Goal: Transaction & Acquisition: Book appointment/travel/reservation

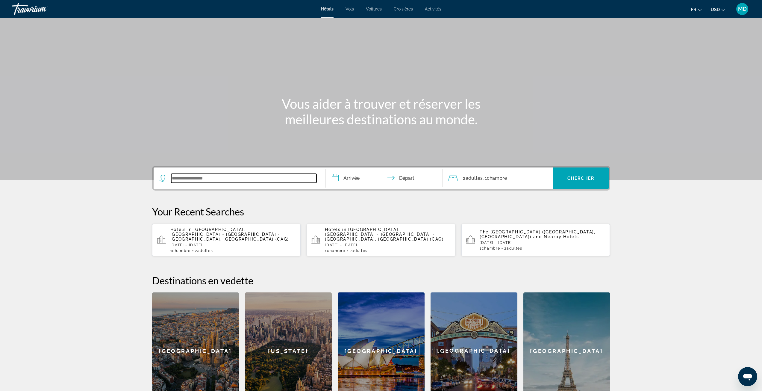
click at [202, 178] on input "Search widget" at bounding box center [243, 178] width 145 height 9
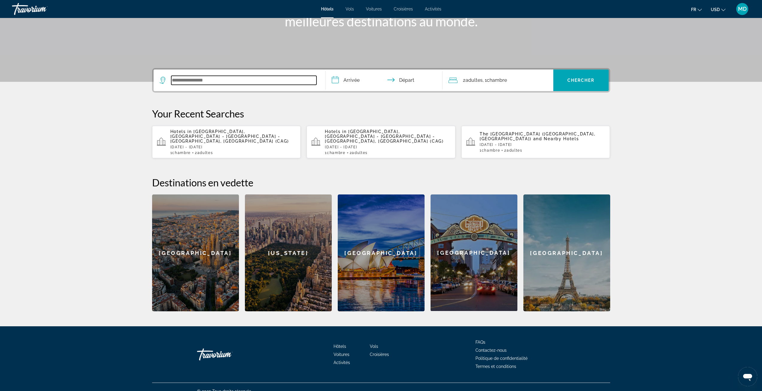
scroll to position [102, 0]
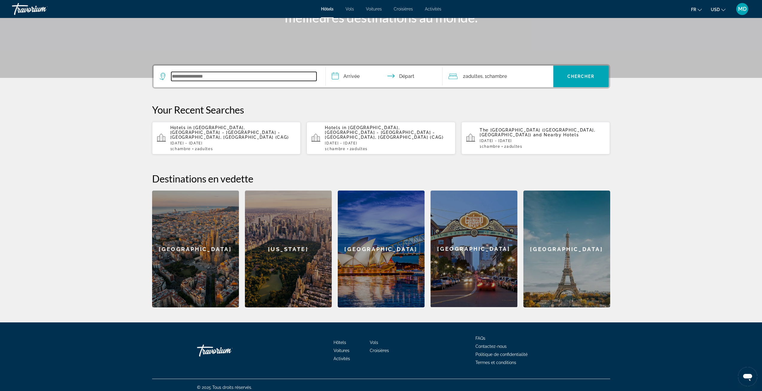
paste input "**********"
drag, startPoint x: 236, startPoint y: 77, endPoint x: 143, endPoint y: 71, distance: 93.3
click at [143, 71] on div "**********" at bounding box center [381, 185] width 482 height 243
paste input "********"
click at [226, 77] on input "**********" at bounding box center [243, 76] width 145 height 9
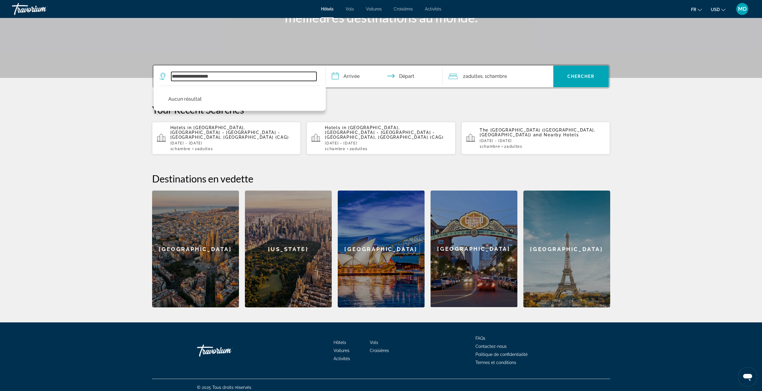
drag, startPoint x: 226, startPoint y: 77, endPoint x: 128, endPoint y: 77, distance: 97.6
click at [128, 77] on section "**********" at bounding box center [381, 102] width 762 height 409
paste input "Search widget"
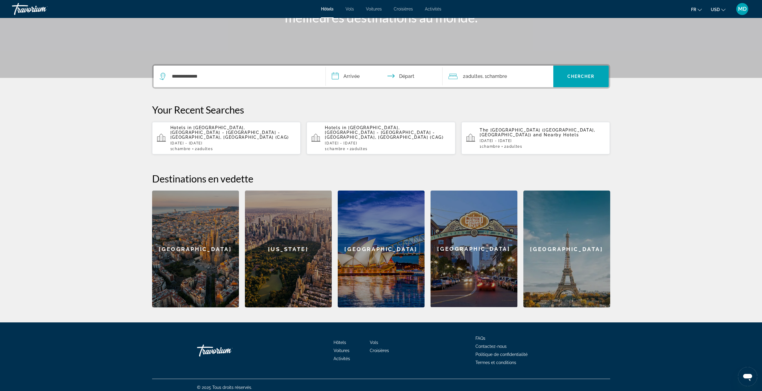
click at [353, 118] on div "Your Recent Searches Hotels in [GEOGRAPHIC_DATA], [GEOGRAPHIC_DATA] - [GEOGRAPH…" at bounding box center [381, 129] width 458 height 51
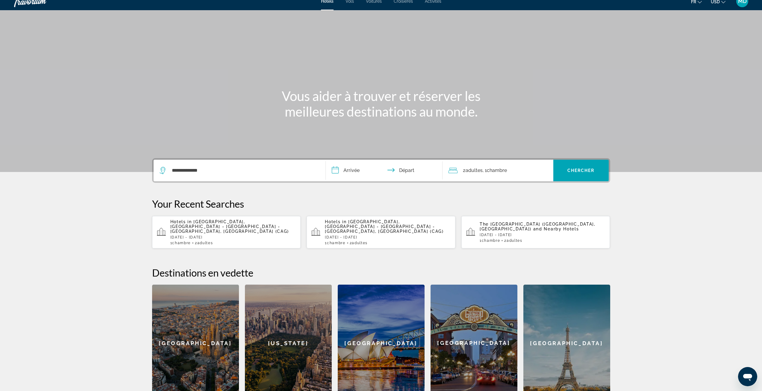
scroll to position [0, 0]
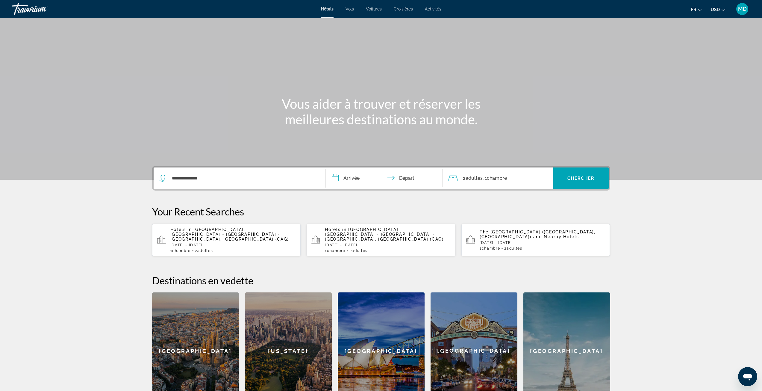
drag, startPoint x: 214, startPoint y: 184, endPoint x: 218, endPoint y: 177, distance: 8.5
click at [214, 184] on div "**********" at bounding box center [240, 178] width 160 height 22
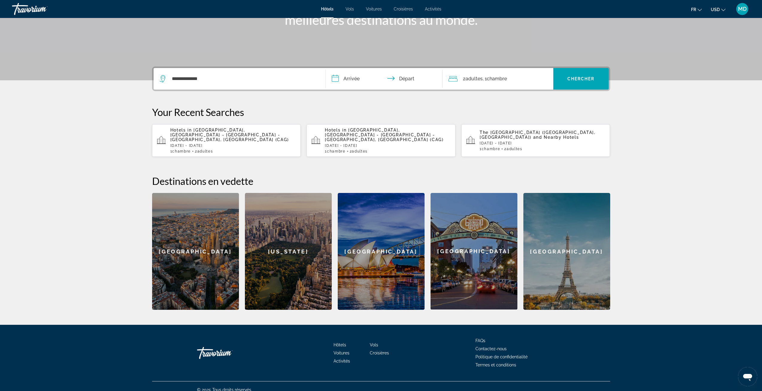
scroll to position [102, 0]
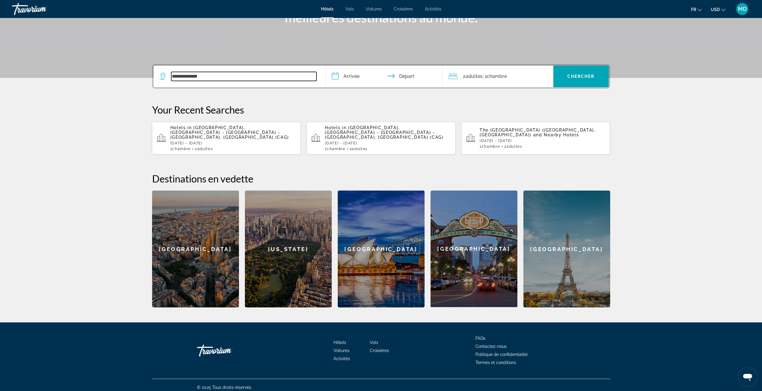
click at [211, 78] on input "**********" at bounding box center [243, 76] width 145 height 9
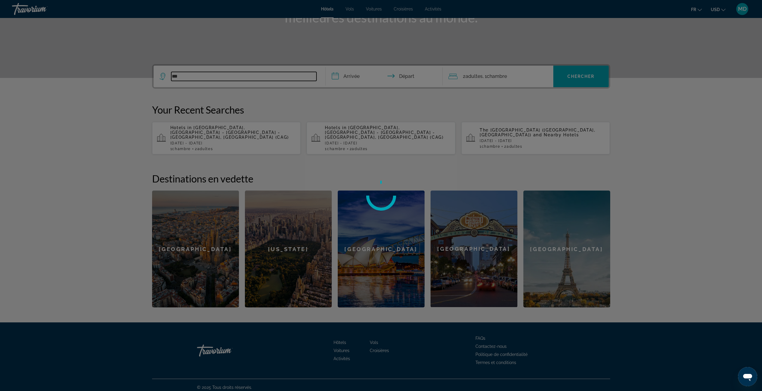
type input "*"
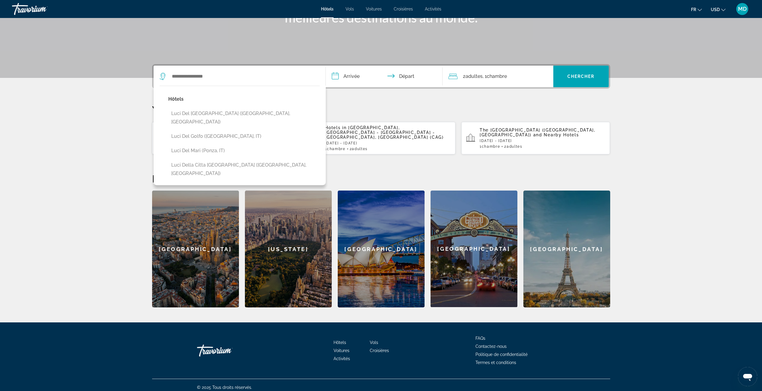
click at [427, 108] on p "Your Recent Searches" at bounding box center [381, 110] width 458 height 12
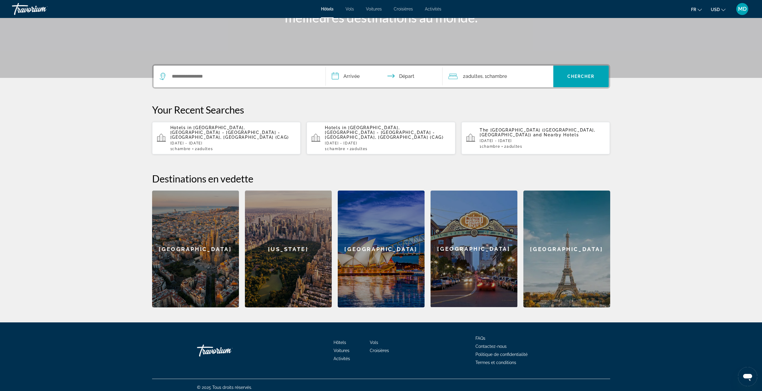
click at [237, 133] on p "Hotels in [GEOGRAPHIC_DATA], [GEOGRAPHIC_DATA] - [GEOGRAPHIC_DATA] - [GEOGRAPHI…" at bounding box center [233, 132] width 126 height 14
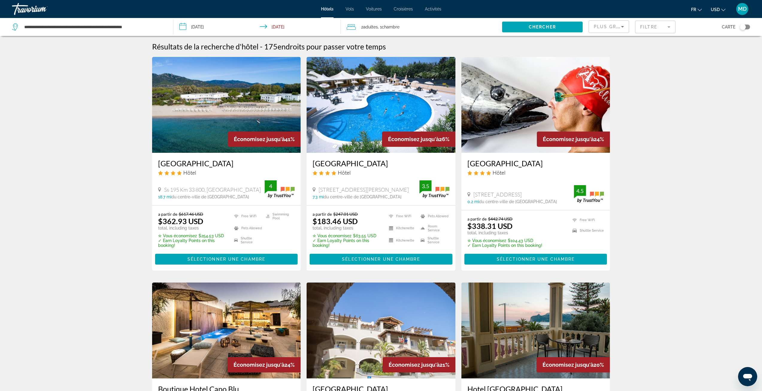
click at [745, 26] on div "Toggle map" at bounding box center [743, 27] width 6 height 6
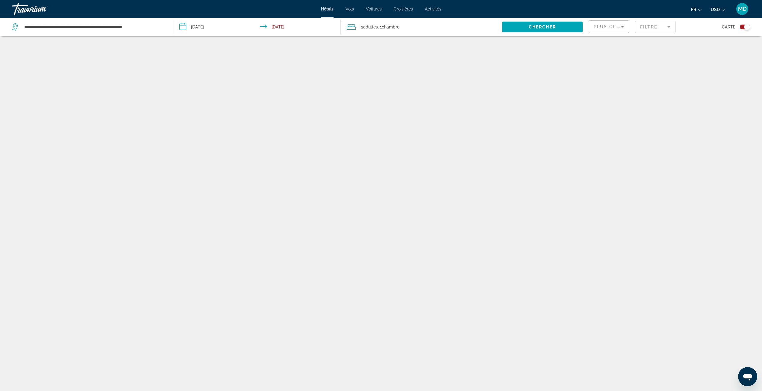
scroll to position [36, 0]
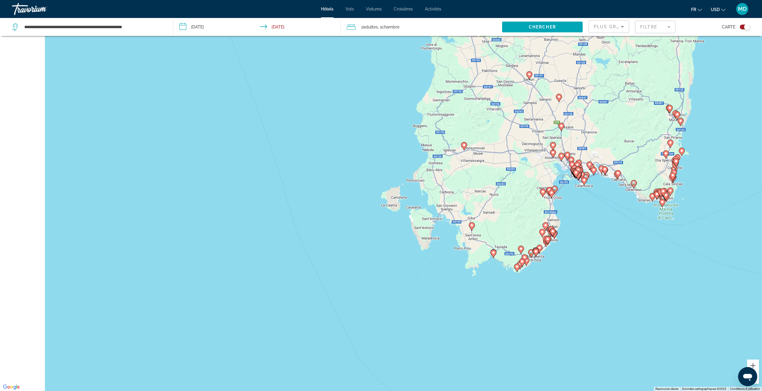
drag, startPoint x: 295, startPoint y: 223, endPoint x: 498, endPoint y: 207, distance: 204.3
click at [496, 202] on div "Pour activer le glissement avec le clavier, appuyez sur Alt+Entrée. Une fois ce…" at bounding box center [381, 195] width 762 height 391
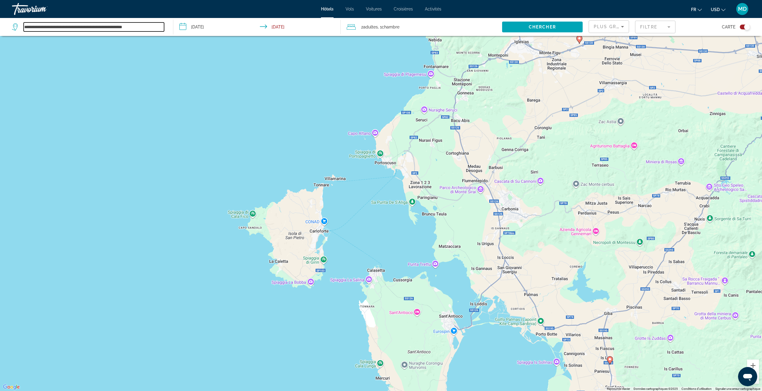
click at [136, 29] on input "**********" at bounding box center [94, 26] width 140 height 9
drag, startPoint x: 146, startPoint y: 26, endPoint x: 2, endPoint y: 15, distance: 144.5
click at [2, 14] on div "**********" at bounding box center [381, 159] width 762 height 391
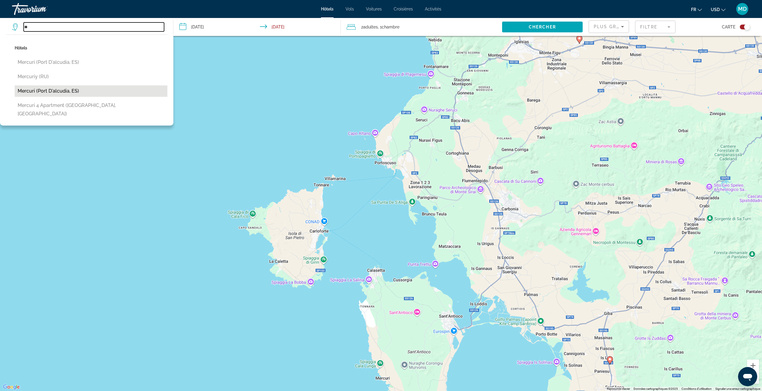
type input "*"
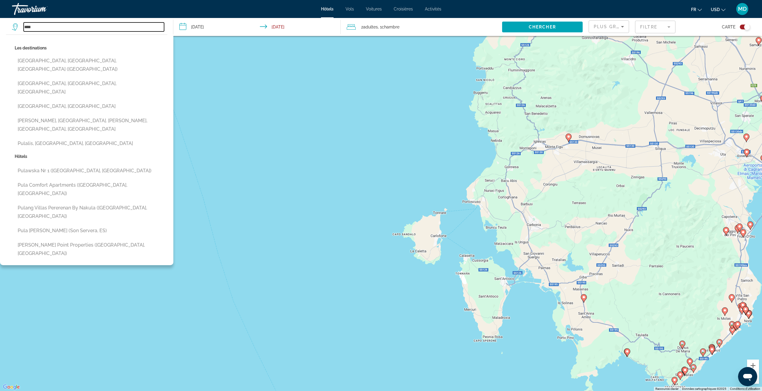
type input "****"
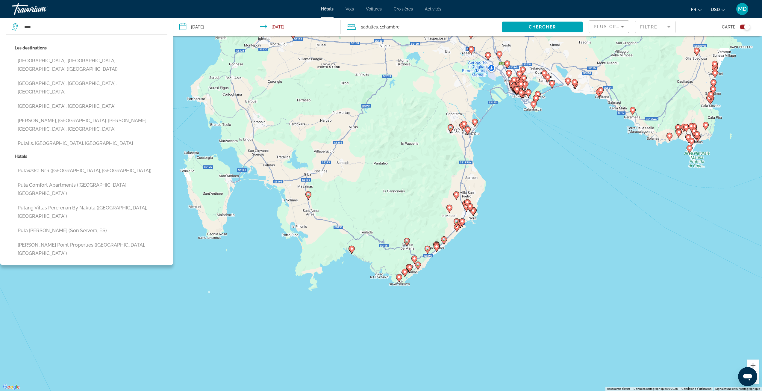
drag, startPoint x: 565, startPoint y: 277, endPoint x: 343, endPoint y: 194, distance: 236.8
click at [339, 193] on div "Pour activer le glissement avec le clavier, appuyez sur Alt+Entrée. Une fois ce…" at bounding box center [381, 195] width 762 height 391
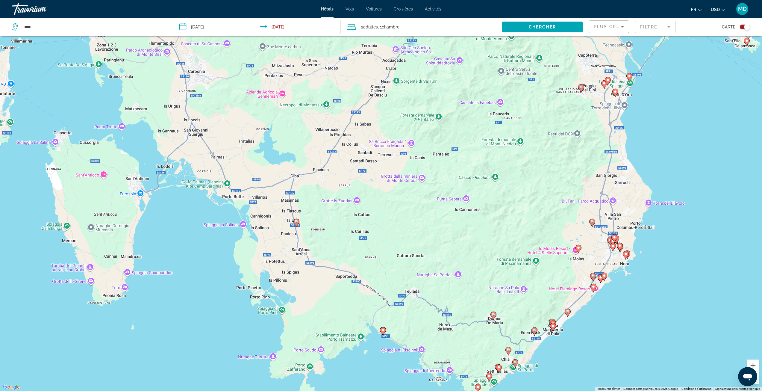
click at [295, 224] on icon "Main content" at bounding box center [296, 223] width 5 height 8
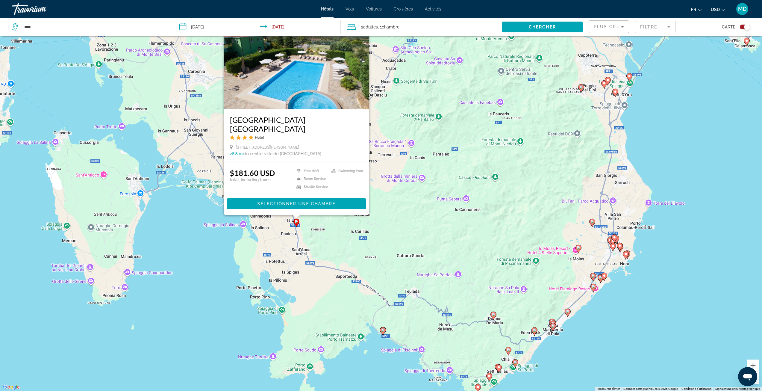
click at [246, 129] on h3 "[GEOGRAPHIC_DATA] [GEOGRAPHIC_DATA]" at bounding box center [296, 124] width 133 height 18
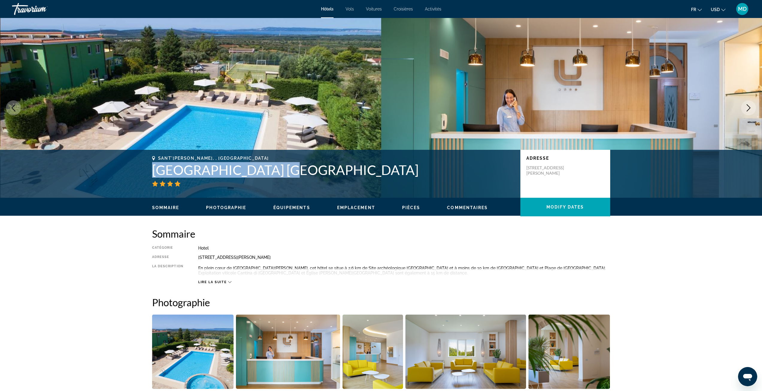
drag, startPoint x: 248, startPoint y: 172, endPoint x: 149, endPoint y: 172, distance: 98.8
click at [149, 172] on div "Sant'[PERSON_NAME], , [GEOGRAPHIC_DATA] [GEOGRAPHIC_DATA] [GEOGRAPHIC_DATA] Adr…" at bounding box center [381, 174] width 482 height 36
copy h1 "[GEOGRAPHIC_DATA] [GEOGRAPHIC_DATA]"
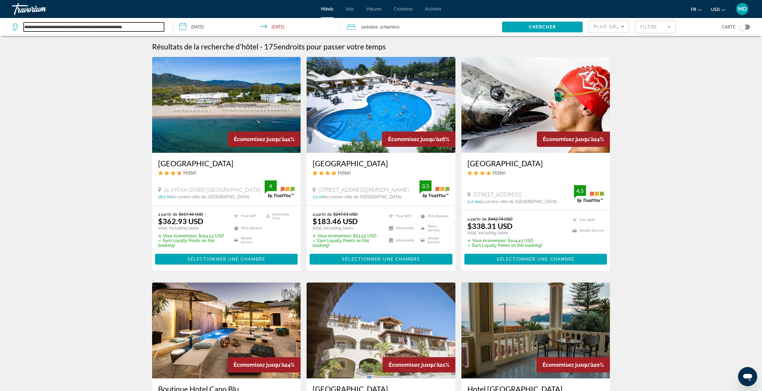
click at [93, 26] on input "**********" at bounding box center [94, 26] width 140 height 9
paste input "Search widget"
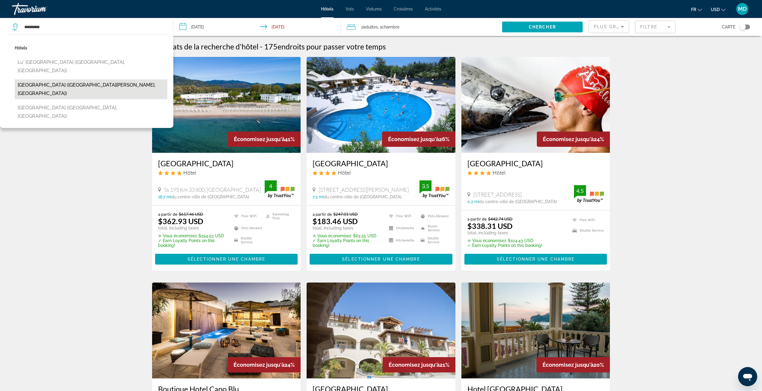
click at [118, 79] on button "[GEOGRAPHIC_DATA] ([GEOGRAPHIC_DATA][PERSON_NAME], [GEOGRAPHIC_DATA])" at bounding box center [91, 89] width 153 height 20
type input "**********"
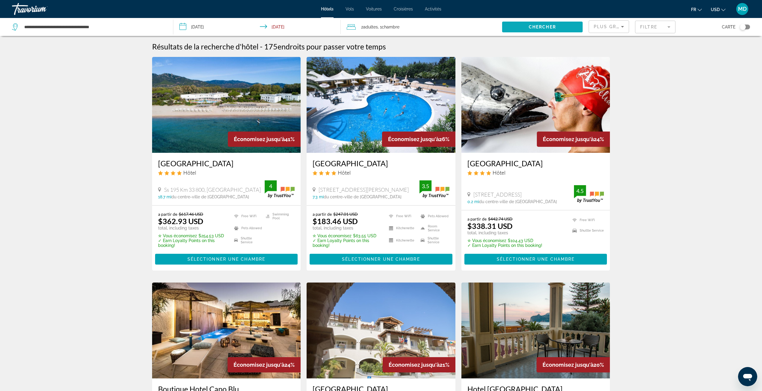
click at [557, 25] on span "Search widget" at bounding box center [542, 27] width 81 height 14
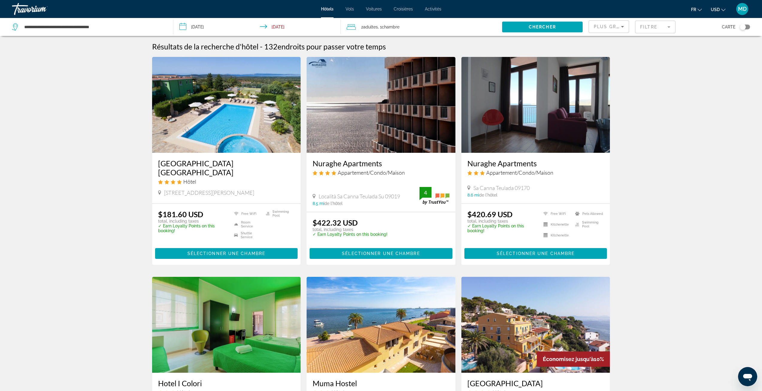
click at [187, 26] on input "**********" at bounding box center [258, 28] width 170 height 20
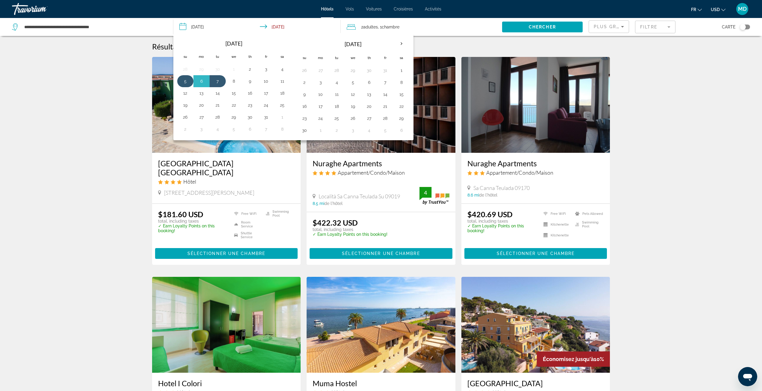
click at [188, 81] on button "5" at bounding box center [186, 81] width 10 height 8
click at [204, 81] on button "6" at bounding box center [202, 81] width 10 height 8
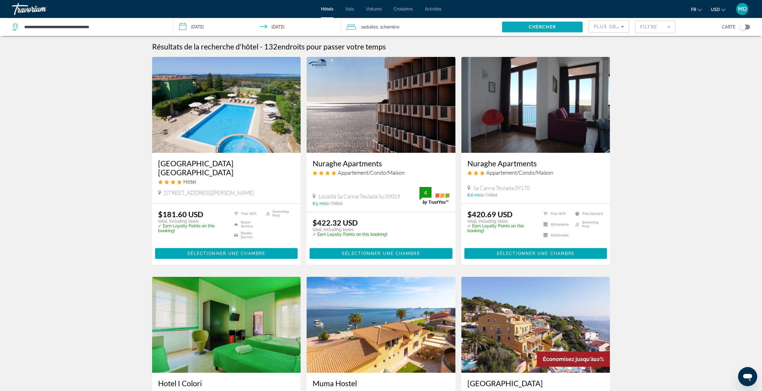
click at [545, 28] on span "Chercher" at bounding box center [542, 27] width 27 height 5
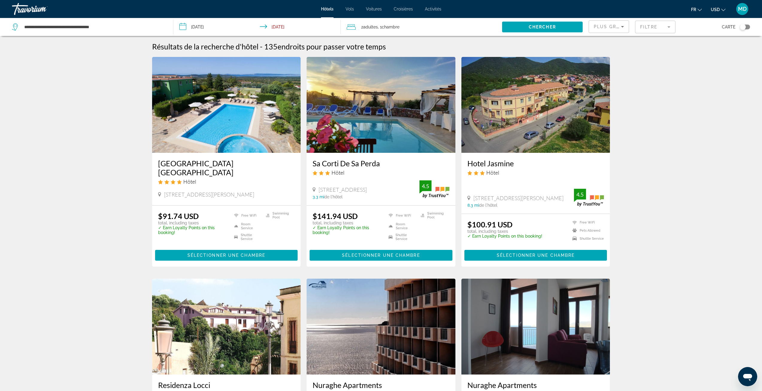
click at [725, 10] on icon "Change currency" at bounding box center [724, 10] width 4 height 4
click at [713, 55] on button "EUR (€)" at bounding box center [707, 55] width 30 height 8
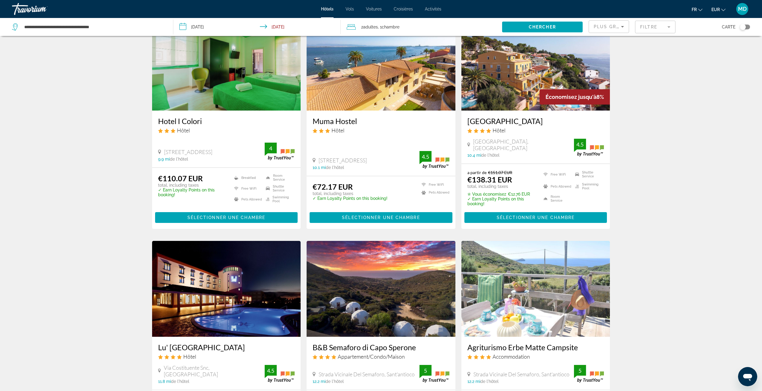
scroll to position [300, 0]
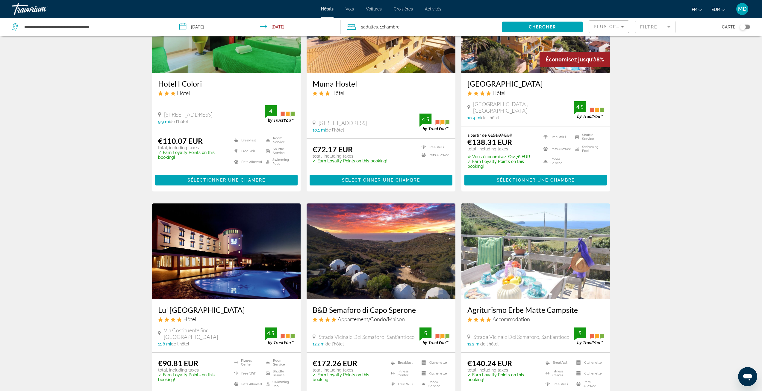
click at [741, 29] on div "Toggle map" at bounding box center [743, 27] width 6 height 6
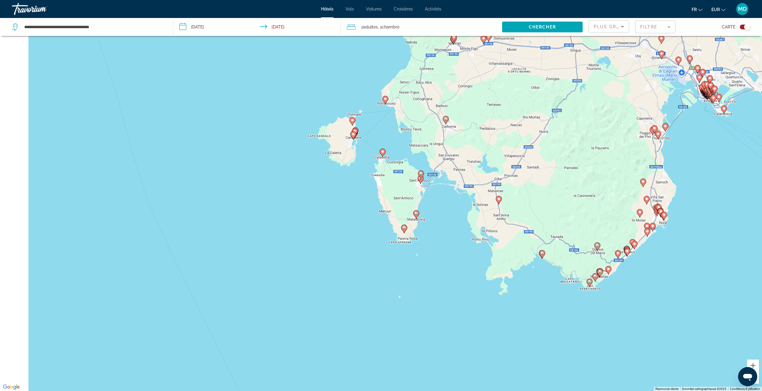
drag, startPoint x: 288, startPoint y: 214, endPoint x: 521, endPoint y: 169, distance: 236.8
click at [521, 169] on div "Pour activer le glissement avec le clavier, appuyez sur Alt+Entrée. Une fois ce…" at bounding box center [381, 195] width 762 height 391
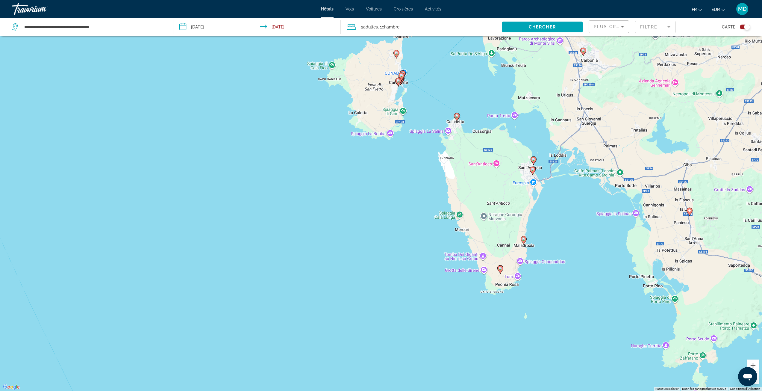
click at [456, 118] on icon "Main content" at bounding box center [456, 117] width 5 height 8
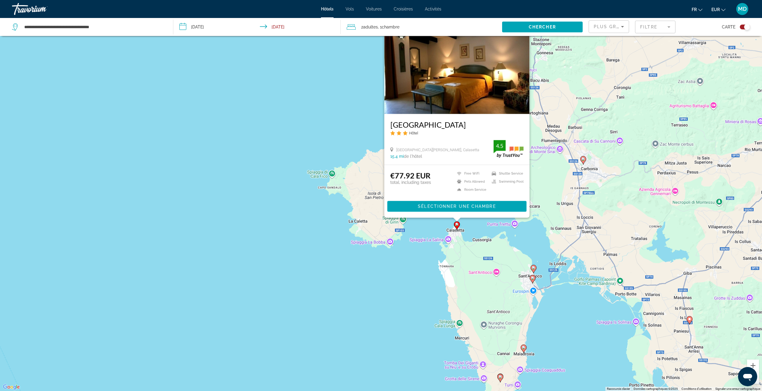
click at [657, 29] on mat-form-field "Filtre" at bounding box center [655, 27] width 40 height 13
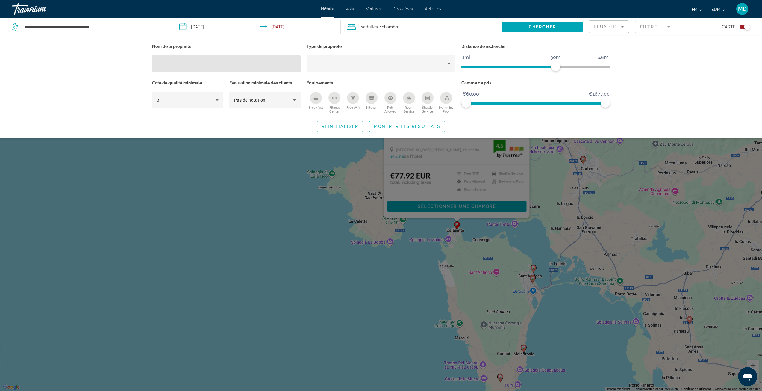
click at [441, 98] on div "Swimming Pool" at bounding box center [446, 98] width 12 height 12
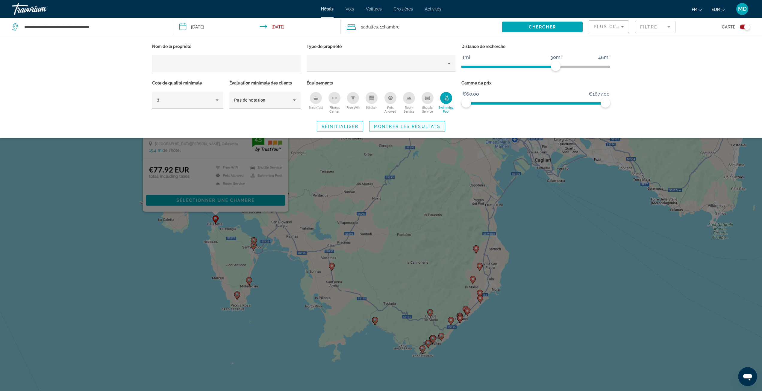
click at [428, 125] on span "Montrer les résultats" at bounding box center [407, 126] width 66 height 5
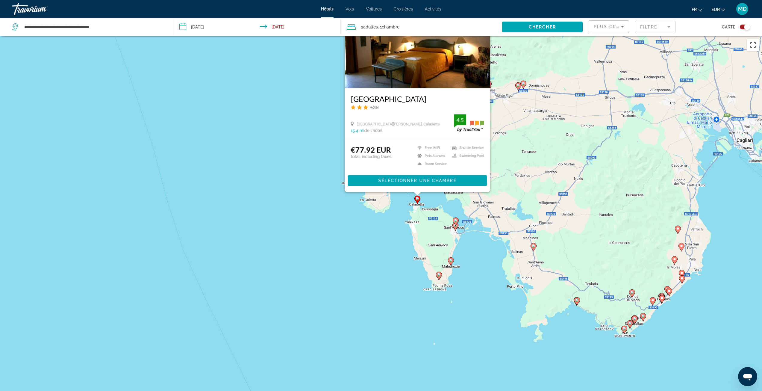
drag, startPoint x: 292, startPoint y: 271, endPoint x: 494, endPoint y: 252, distance: 202.8
click at [494, 252] on div "Pour activer le glissement avec le clavier, appuyez sur Alt+Entrée. Une fois ce…" at bounding box center [381, 231] width 762 height 391
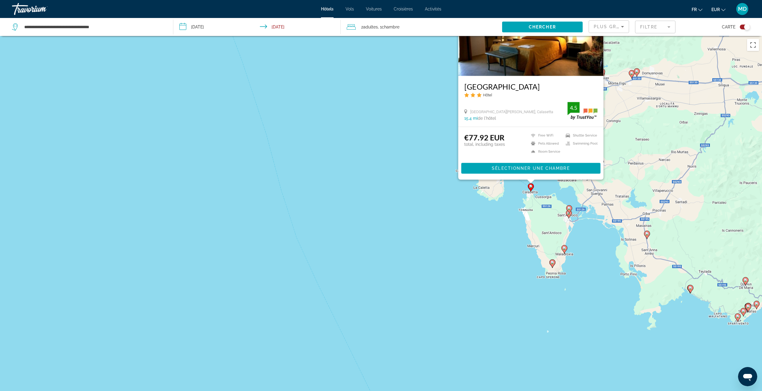
click at [555, 265] on gmp-advanced-marker "Main content" at bounding box center [553, 263] width 6 height 9
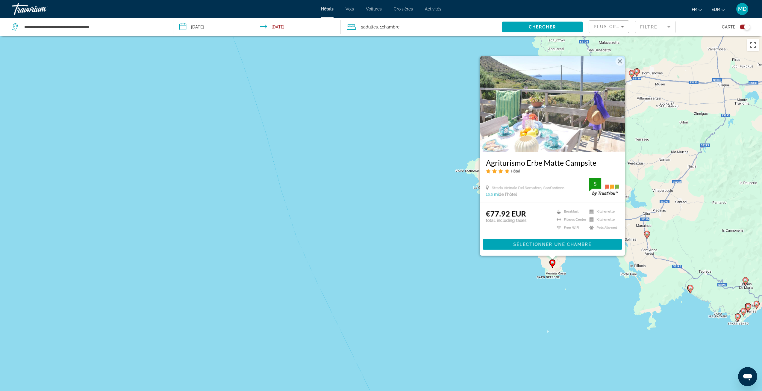
click at [581, 272] on div "Pour activer le glissement avec le clavier, appuyez sur Alt+Entrée. Une fois ce…" at bounding box center [381, 231] width 762 height 391
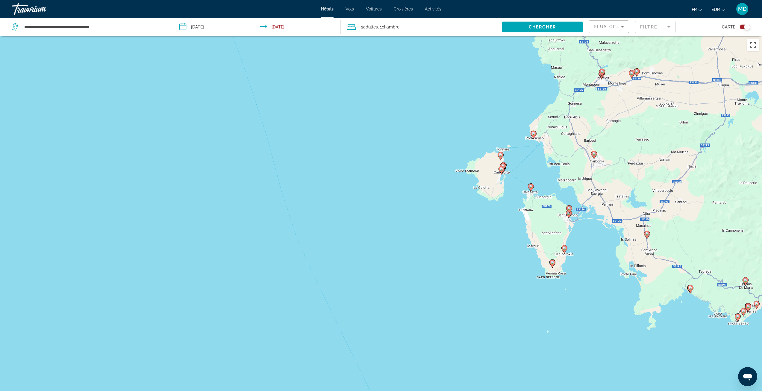
click at [562, 248] on icon "Main content" at bounding box center [564, 249] width 5 height 8
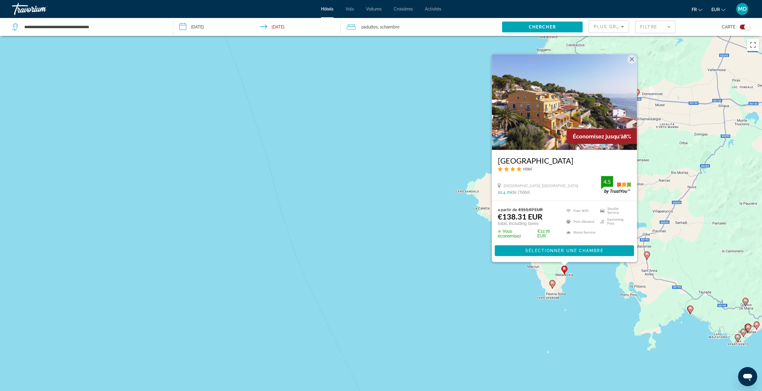
click at [600, 260] on div "a partir de €151.07 EUR €138.31 EUR total, including taxes ✮ Vous économisez €1…" at bounding box center [564, 231] width 145 height 61
click at [630, 59] on button "Fermer" at bounding box center [631, 59] width 9 height 9
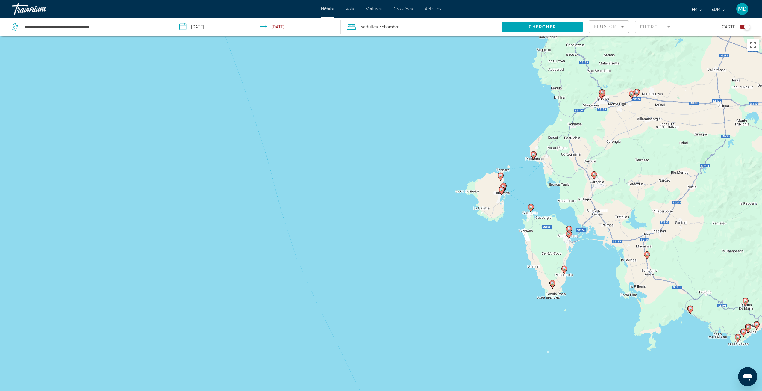
click at [567, 235] on icon "Main content" at bounding box center [569, 234] width 6 height 8
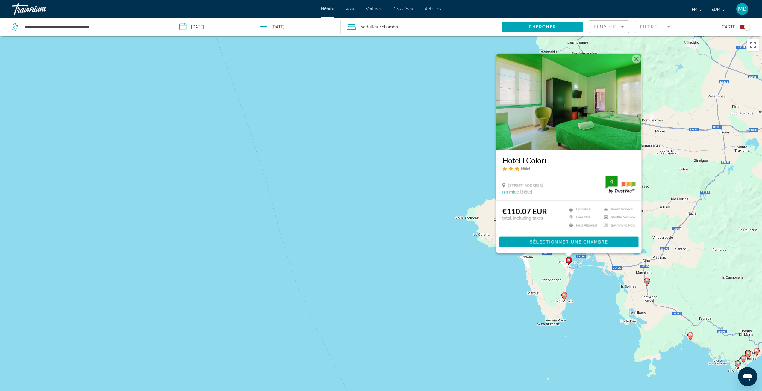
click at [470, 275] on div "Pour activer le glissement avec le clavier, appuyez sur Alt+Entrée. Une fois ce…" at bounding box center [381, 231] width 762 height 391
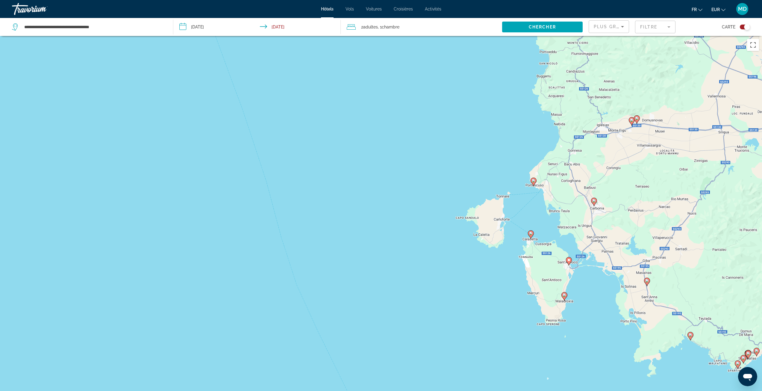
click at [568, 261] on image "Main content" at bounding box center [569, 260] width 4 height 4
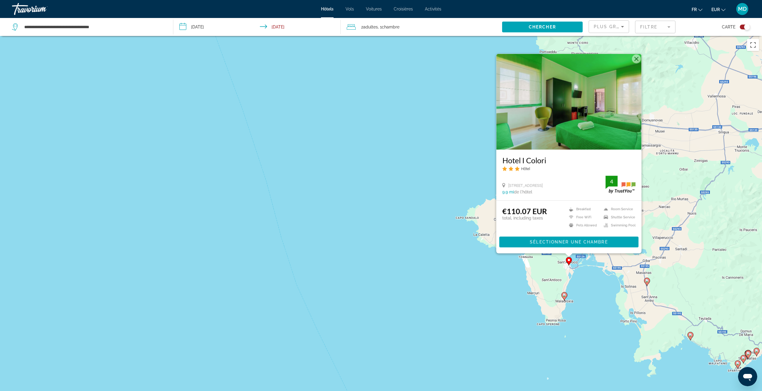
click at [579, 282] on div "Pour activer le glissement avec le clavier, appuyez sur Alt+Entrée. Une fois ce…" at bounding box center [381, 231] width 762 height 391
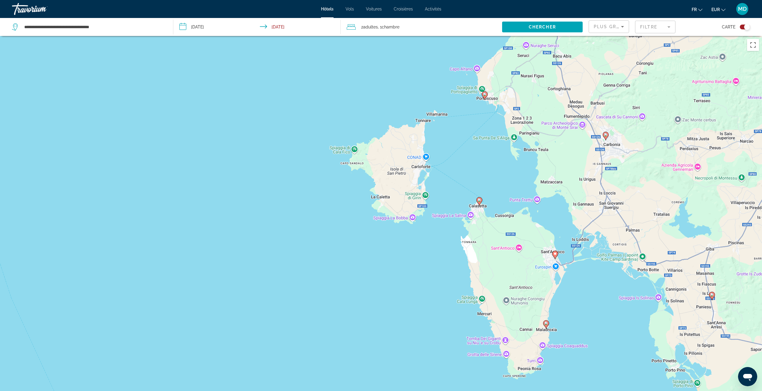
click at [546, 325] on icon "Main content" at bounding box center [545, 324] width 5 height 8
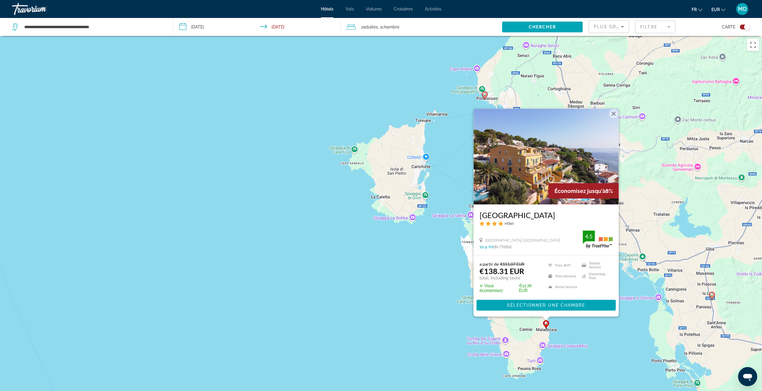
click at [614, 113] on button "Fermer" at bounding box center [613, 113] width 9 height 9
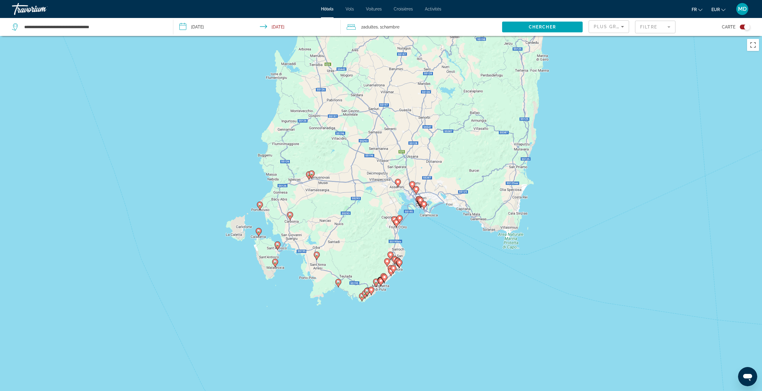
drag, startPoint x: 547, startPoint y: 162, endPoint x: 304, endPoint y: 99, distance: 251.6
click at [401, 202] on div "Pour activer le glissement avec le clavier, appuyez sur Alt+Entrée. Une fois ce…" at bounding box center [381, 231] width 762 height 391
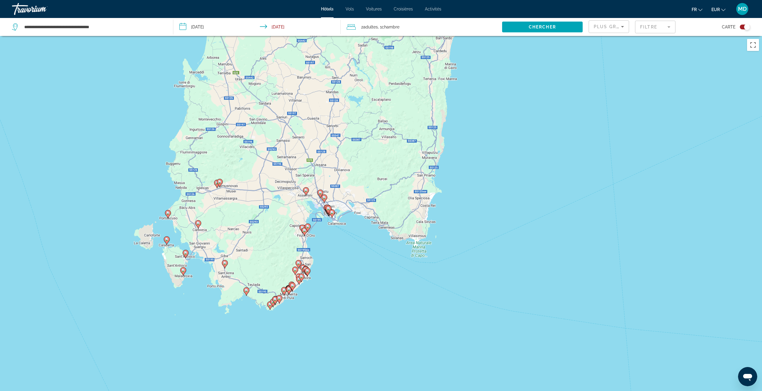
click at [210, 23] on input "**********" at bounding box center [258, 28] width 170 height 20
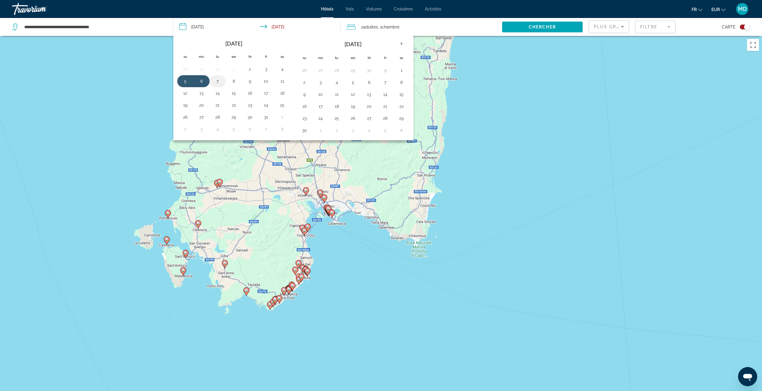
click at [217, 79] on button "7" at bounding box center [218, 81] width 10 height 8
click at [234, 80] on button "8" at bounding box center [234, 81] width 10 height 8
type input "**********"
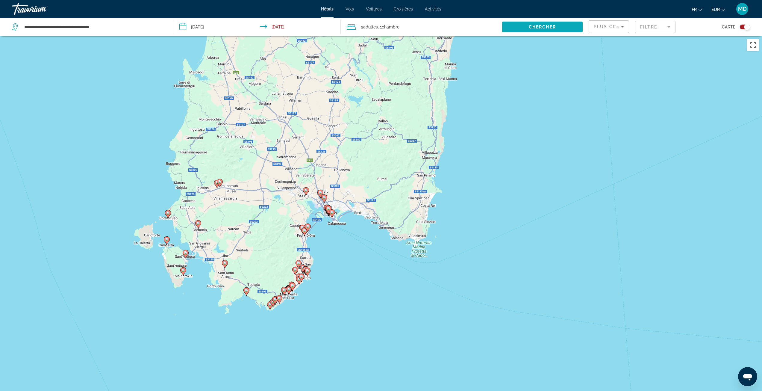
click at [514, 25] on span "Search widget" at bounding box center [542, 27] width 81 height 14
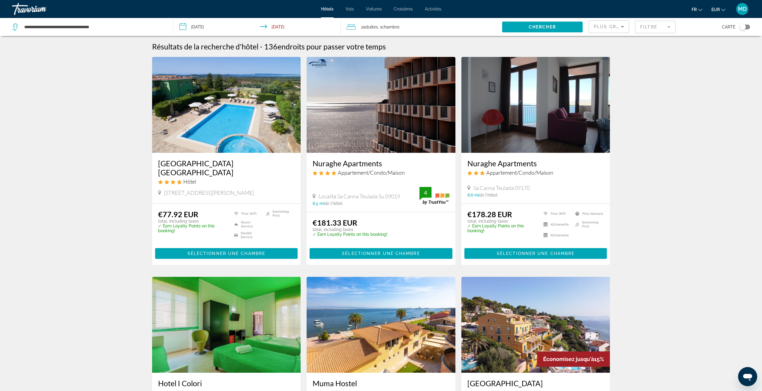
click at [737, 28] on button "Toggle map" at bounding box center [743, 26] width 15 height 5
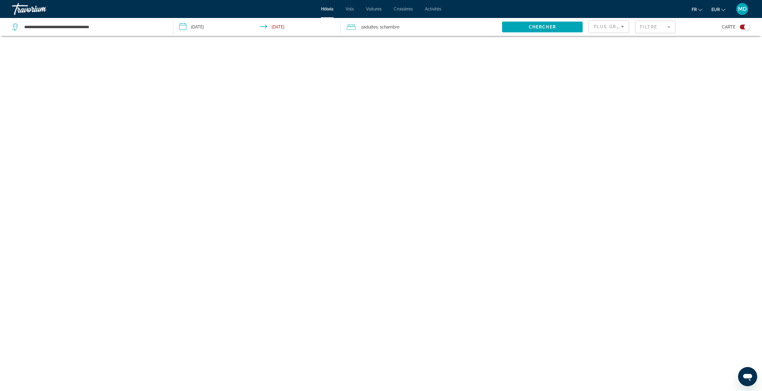
scroll to position [36, 0]
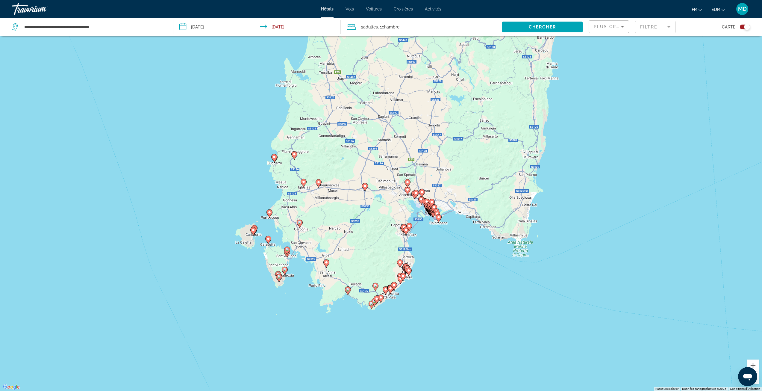
drag, startPoint x: 369, startPoint y: 164, endPoint x: 398, endPoint y: 262, distance: 102.0
click at [398, 262] on div "Pour activer le glissement avec le clavier, appuyez sur Alt+Entrée. Une fois ce…" at bounding box center [381, 195] width 762 height 391
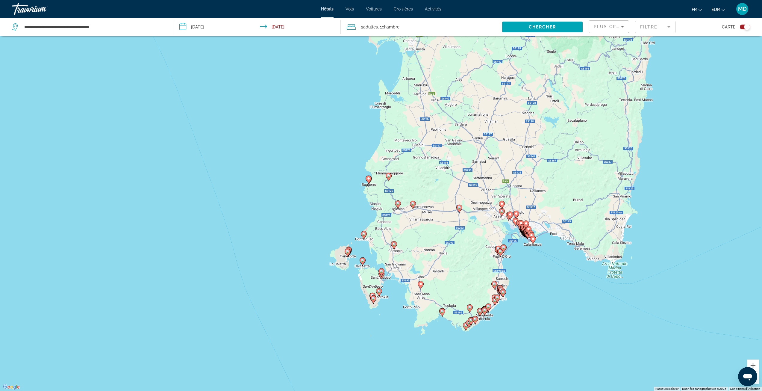
drag, startPoint x: 360, startPoint y: 295, endPoint x: 453, endPoint y: 145, distance: 177.1
click at [453, 145] on div "Pour activer le glissement avec le clavier, appuyez sur Alt+Entrée. Une fois ce…" at bounding box center [381, 195] width 762 height 391
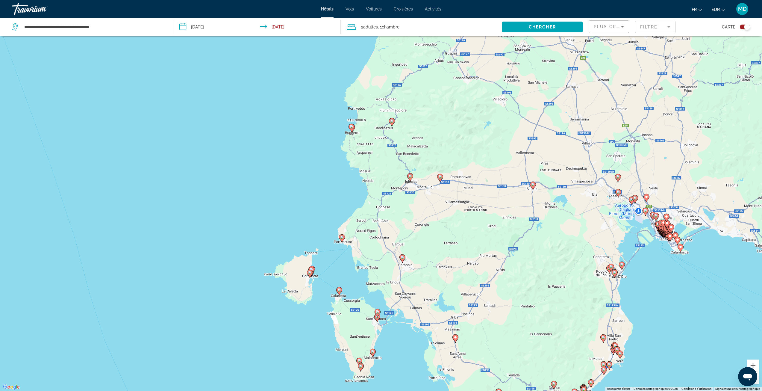
drag, startPoint x: 485, startPoint y: 134, endPoint x: 402, endPoint y: 190, distance: 99.6
click at [402, 190] on div "Pour activer le glissement avec le clavier, appuyez sur Alt+Entrée. Une fois ce…" at bounding box center [381, 195] width 762 height 391
click at [341, 240] on icon "Main content" at bounding box center [341, 239] width 5 height 8
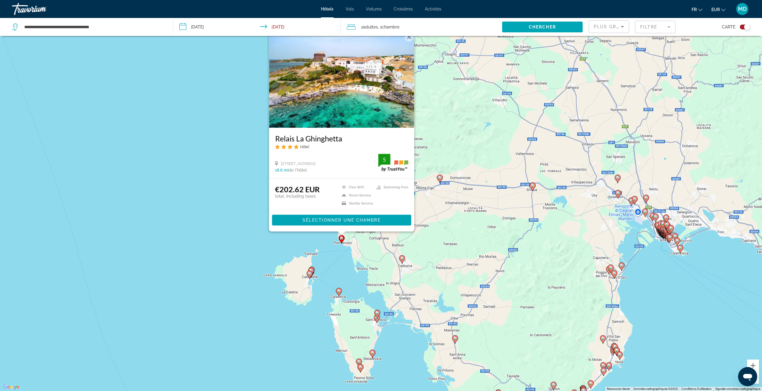
click at [290, 240] on div "Pour activer le glissement avec le clavier, appuyez sur Alt+Entrée. Une fois ce…" at bounding box center [381, 195] width 762 height 391
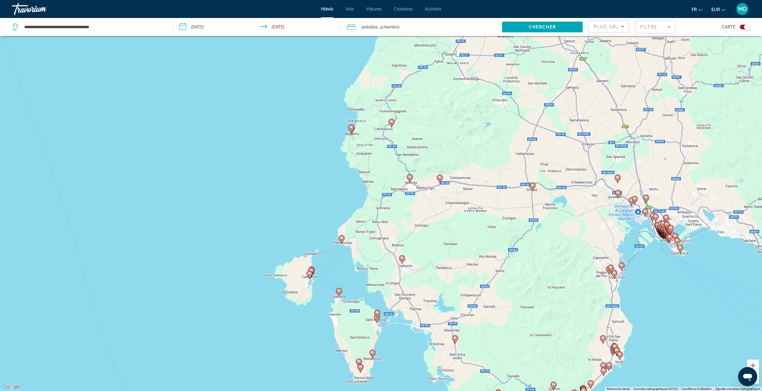
click at [351, 129] on icon "Main content" at bounding box center [350, 129] width 5 height 8
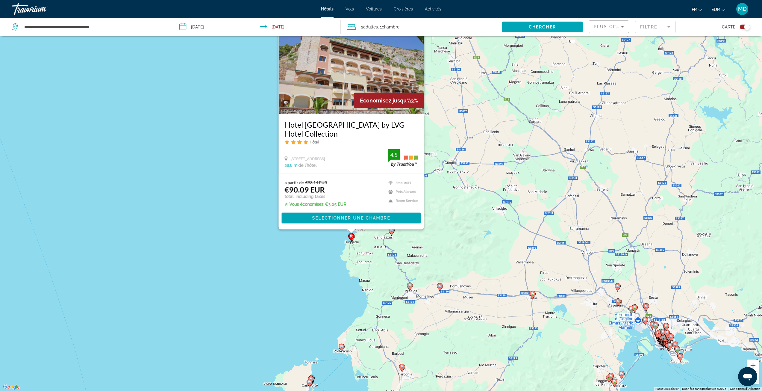
click at [653, 32] on mat-form-field "Filtre" at bounding box center [655, 27] width 40 height 13
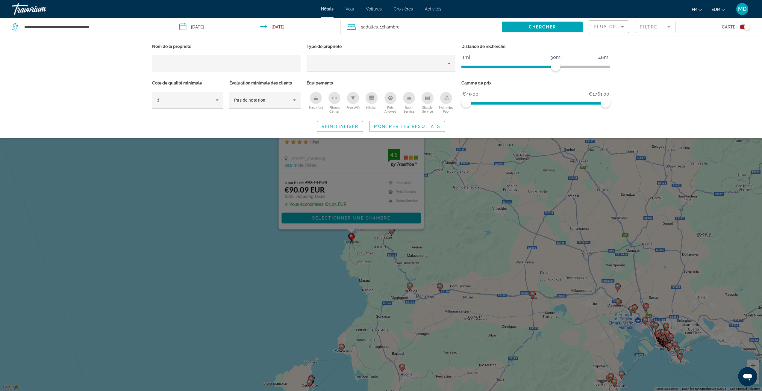
click at [447, 97] on icon "Swimming Pool" at bounding box center [446, 98] width 5 height 5
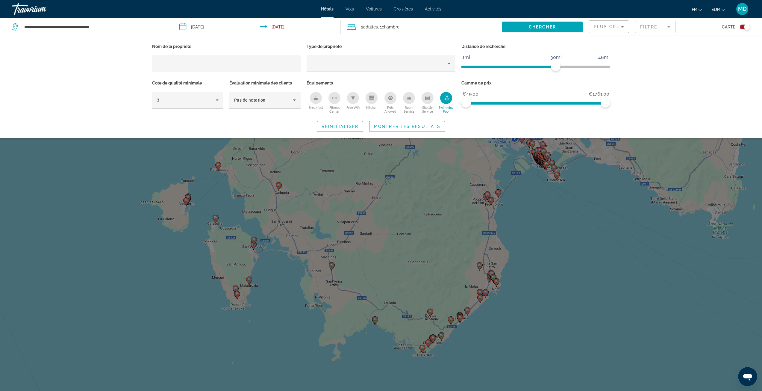
click at [639, 246] on div "Search widget" at bounding box center [381, 240] width 762 height 301
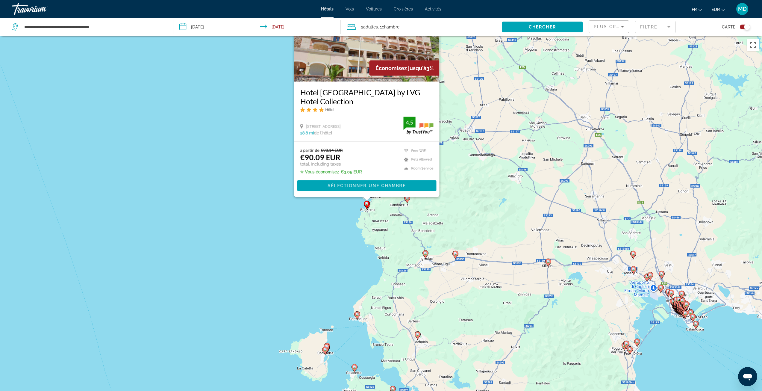
drag, startPoint x: 400, startPoint y: 287, endPoint x: 441, endPoint y: 316, distance: 49.6
click at [441, 316] on div "Pour activer le glissement avec le clavier, appuyez sur Alt+Entrée. Une fois ce…" at bounding box center [381, 231] width 762 height 391
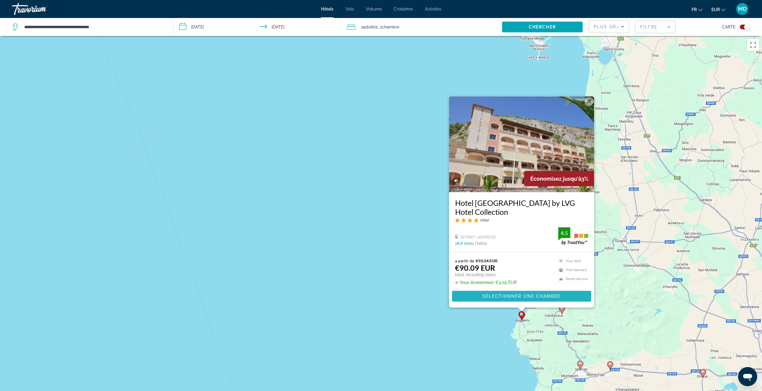
click at [518, 297] on span "Sélectionner une chambre" at bounding box center [522, 296] width 78 height 5
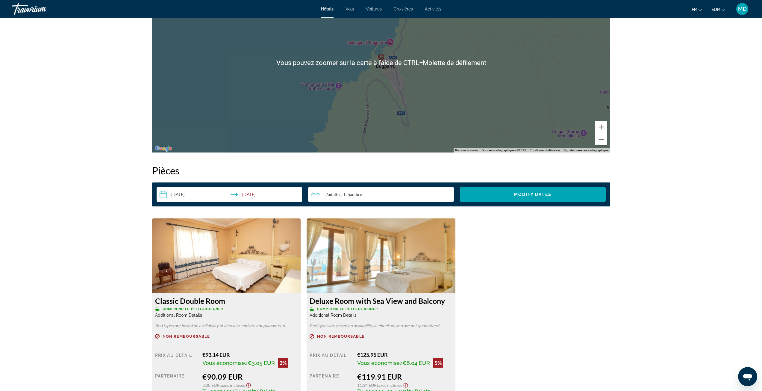
scroll to position [719, 0]
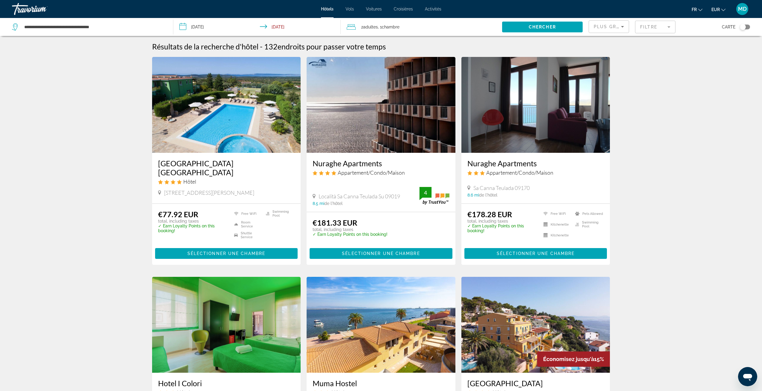
click at [747, 28] on div "Toggle map" at bounding box center [745, 27] width 10 height 5
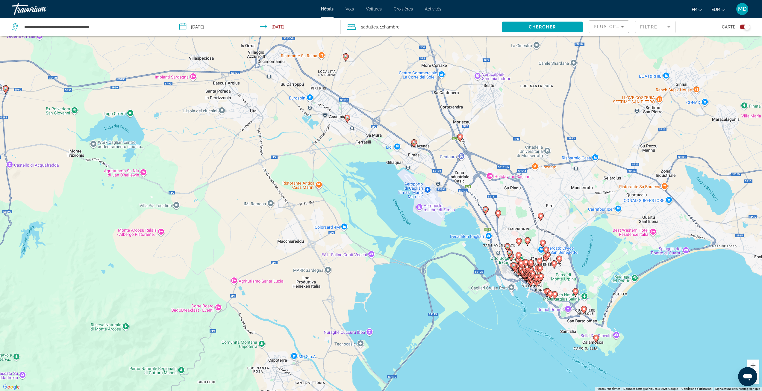
click at [459, 139] on icon "Main content" at bounding box center [459, 138] width 5 height 8
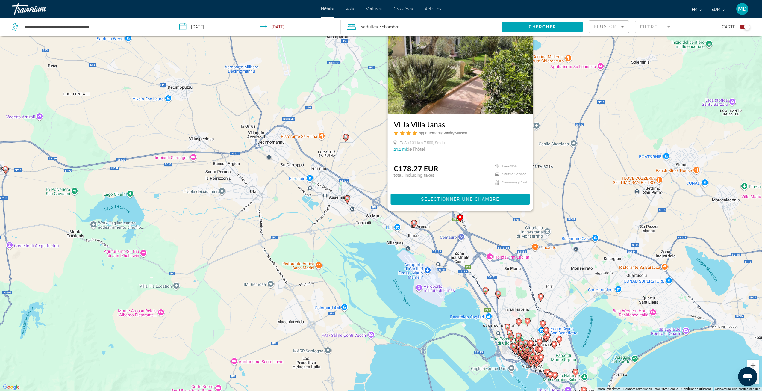
click at [415, 225] on icon "Main content" at bounding box center [413, 224] width 5 height 8
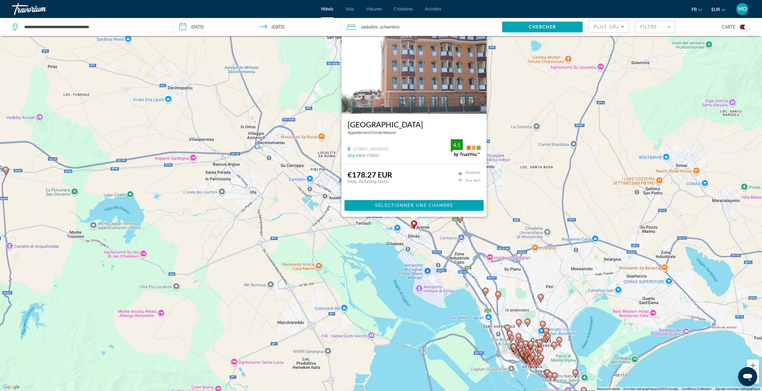
click at [515, 229] on div "Pour activer le glissement avec le clavier, appuyez sur Alt+Entrée. Une fois ce…" at bounding box center [381, 195] width 762 height 391
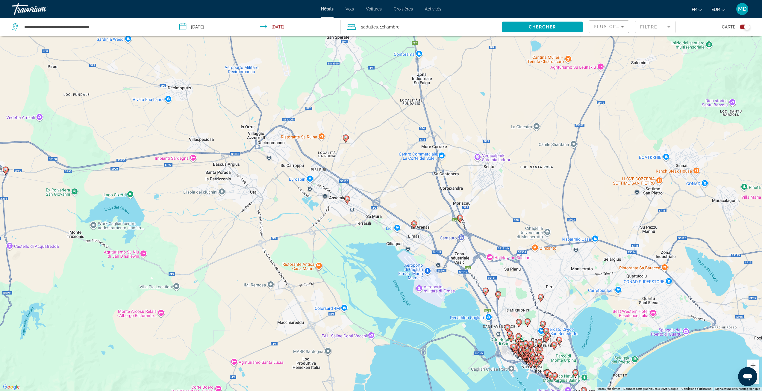
click at [347, 138] on image "Main content" at bounding box center [346, 138] width 4 height 4
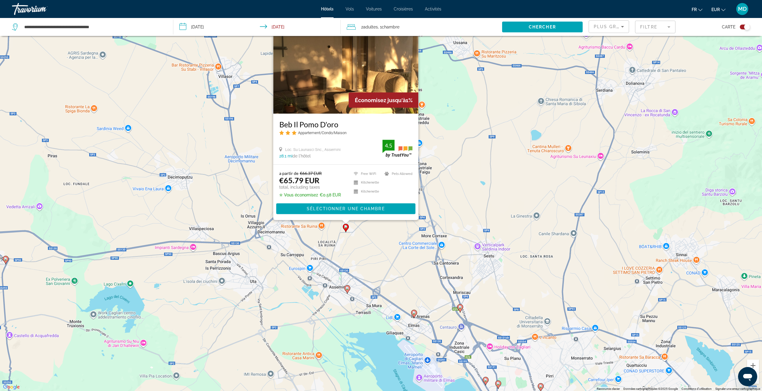
click at [509, 176] on div "Pour activer le glissement avec le clavier, appuyez sur Alt+Entrée. Une fois ce…" at bounding box center [381, 195] width 762 height 391
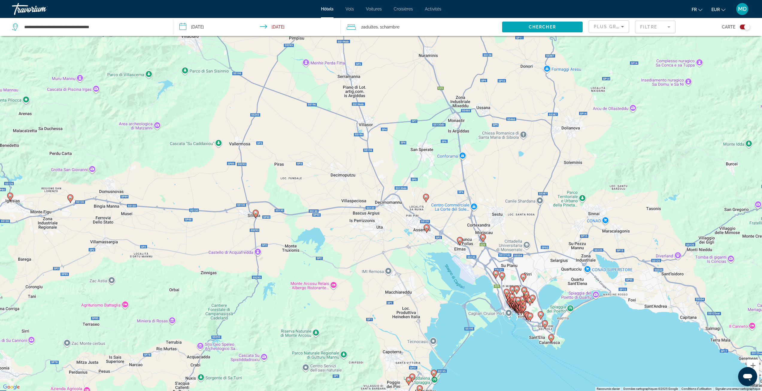
click at [664, 23] on mat-form-field "Filtre" at bounding box center [655, 27] width 40 height 13
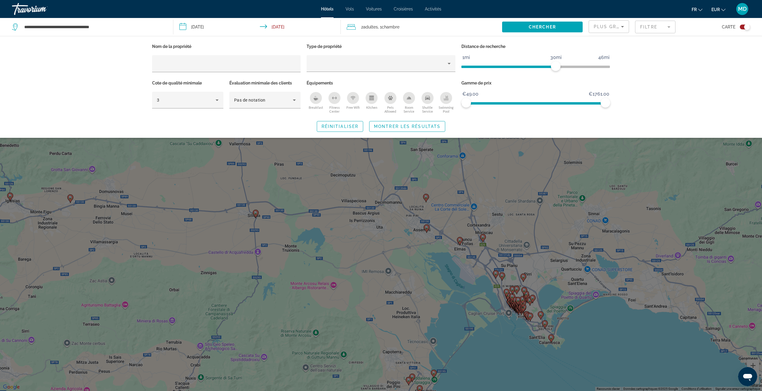
click at [449, 97] on div "Swimming Pool" at bounding box center [446, 98] width 12 height 12
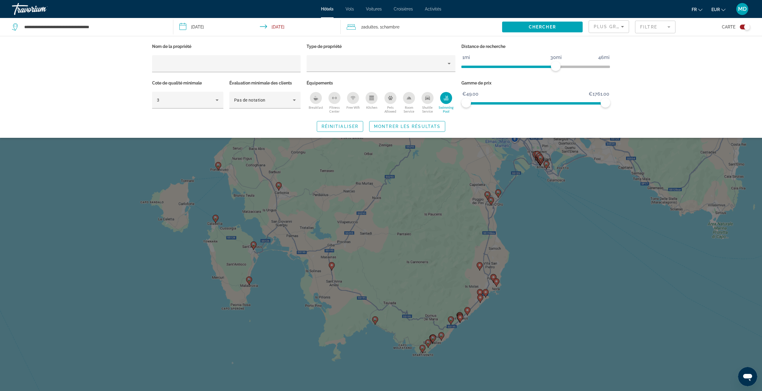
click at [535, 196] on div "Search widget" at bounding box center [381, 240] width 762 height 301
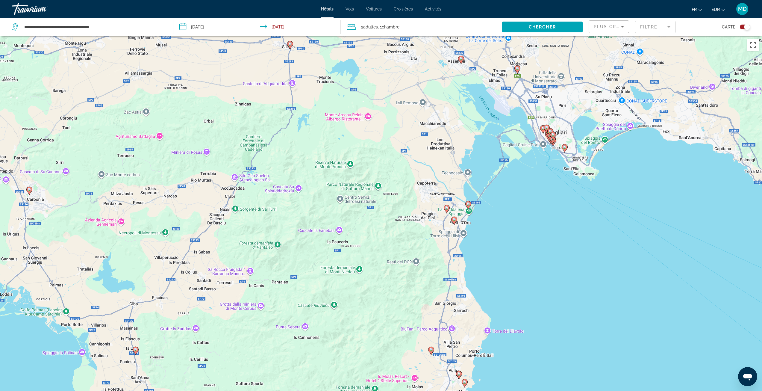
click at [467, 203] on image "Main content" at bounding box center [469, 204] width 4 height 4
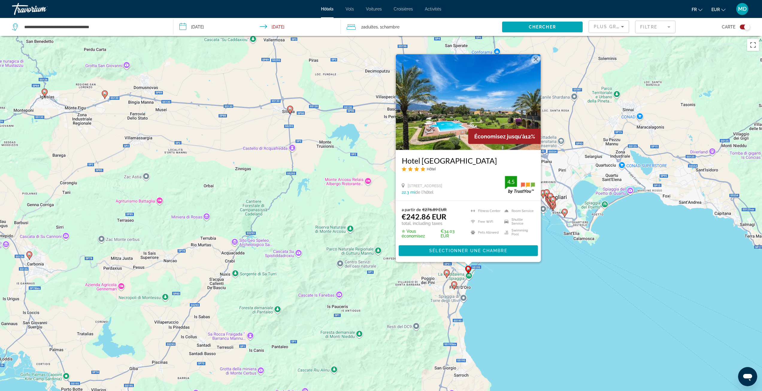
click at [448, 270] on gmp-advanced-marker "Main content" at bounding box center [447, 273] width 6 height 9
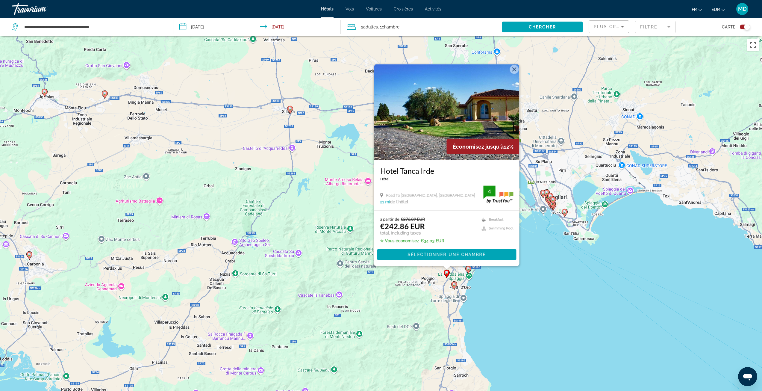
click at [455, 282] on icon "Main content" at bounding box center [453, 285] width 5 height 8
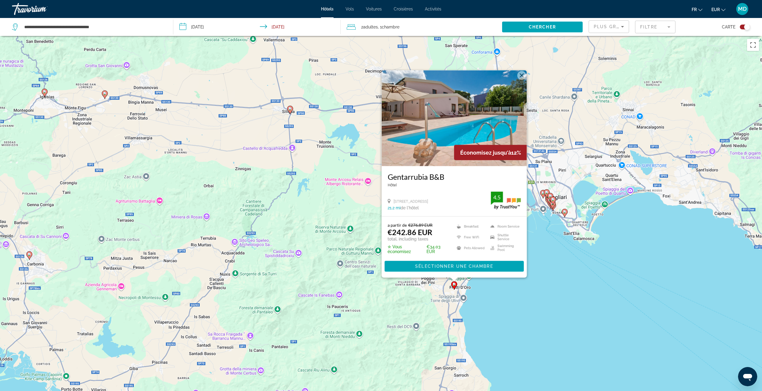
click at [587, 286] on div "Pour activer le glissement avec le clavier, appuyez sur Alt+Entrée. Une fois ce…" at bounding box center [381, 231] width 762 height 391
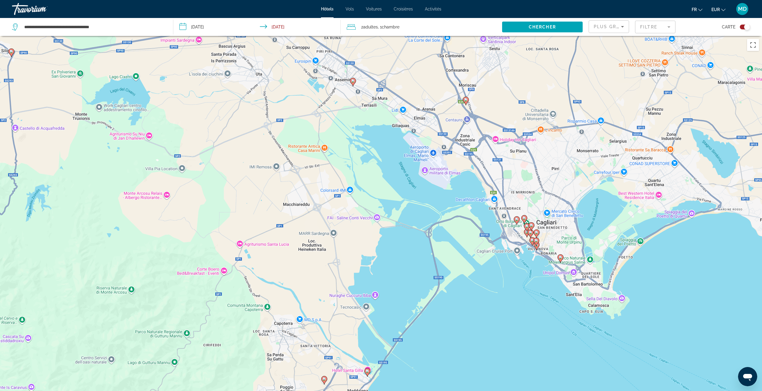
click at [518, 220] on image "Main content" at bounding box center [517, 219] width 4 height 4
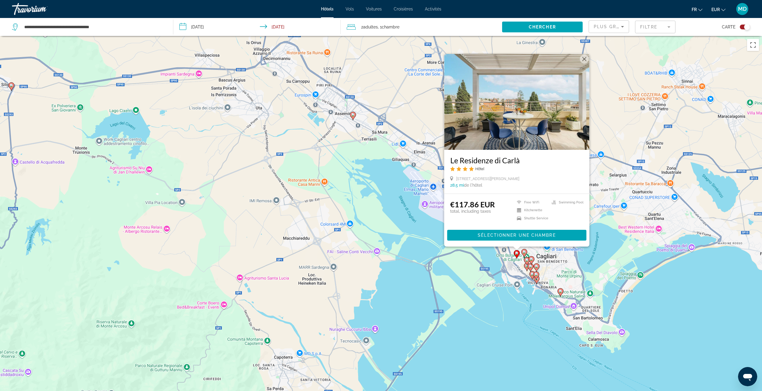
click at [524, 252] on image "Main content" at bounding box center [525, 252] width 4 height 4
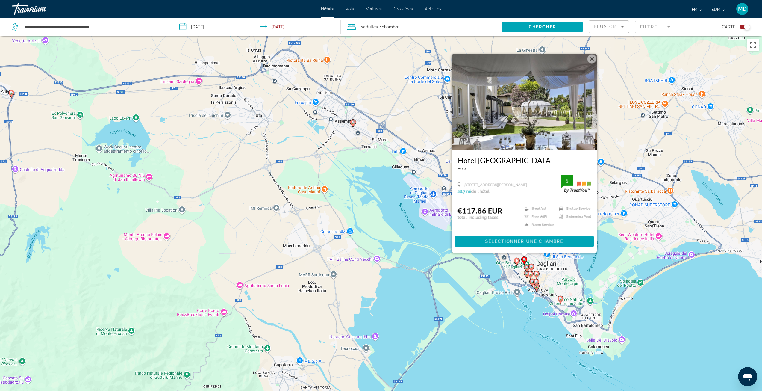
click at [530, 265] on image "Main content" at bounding box center [532, 267] width 4 height 4
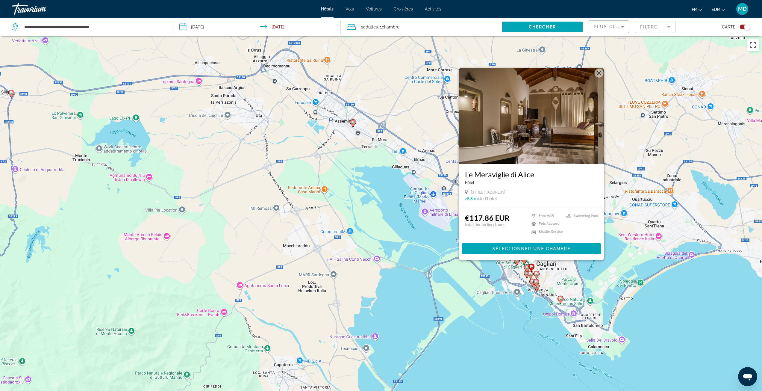
click at [526, 267] on image "Main content" at bounding box center [527, 268] width 4 height 4
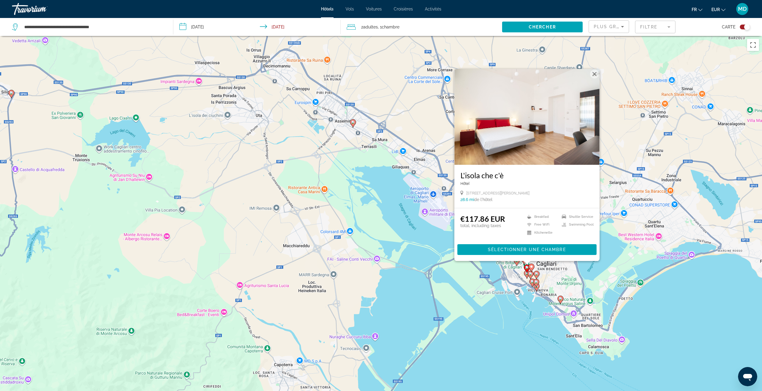
click at [583, 280] on div "Pour activer le glissement avec le clavier, appuyez sur Alt+Entrée. Une fois ce…" at bounding box center [381, 231] width 762 height 391
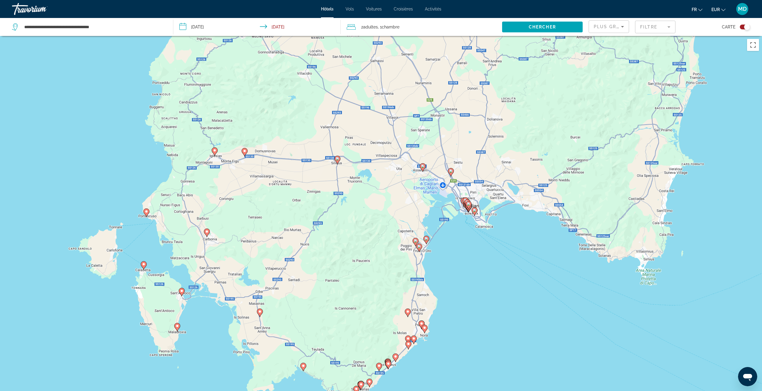
drag, startPoint x: 565, startPoint y: 175, endPoint x: 506, endPoint y: 175, distance: 59.3
click at [506, 175] on div "Pour activer le glissement avec le clavier, appuyez sur Alt+Entrée. Une fois ce…" at bounding box center [381, 231] width 762 height 391
click at [141, 28] on input "**********" at bounding box center [94, 26] width 140 height 9
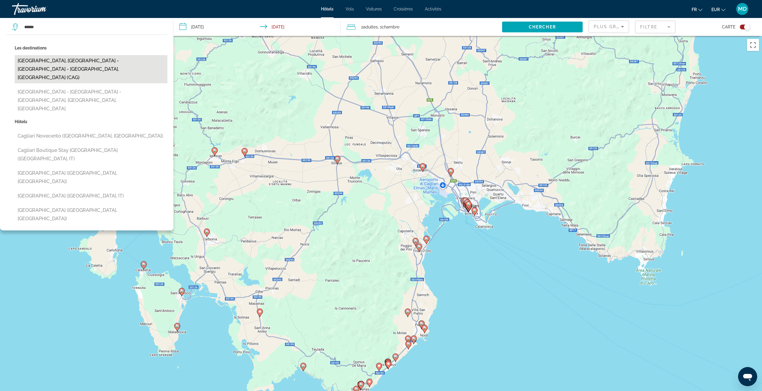
click at [134, 60] on button "[GEOGRAPHIC_DATA], [GEOGRAPHIC_DATA] - [GEOGRAPHIC_DATA] - [GEOGRAPHIC_DATA], […" at bounding box center [91, 69] width 153 height 28
type input "**********"
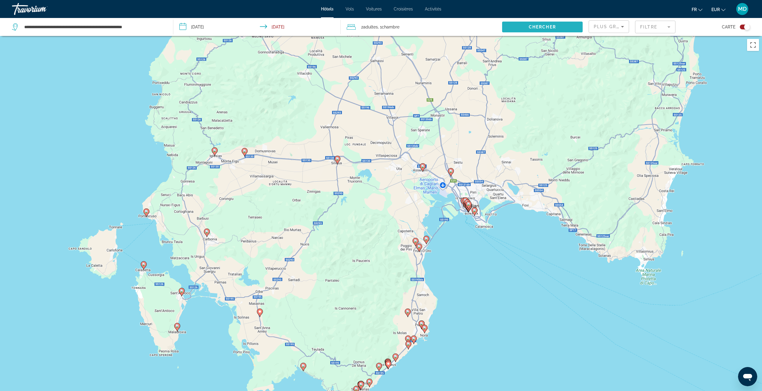
click at [518, 24] on span "Search widget" at bounding box center [542, 27] width 81 height 14
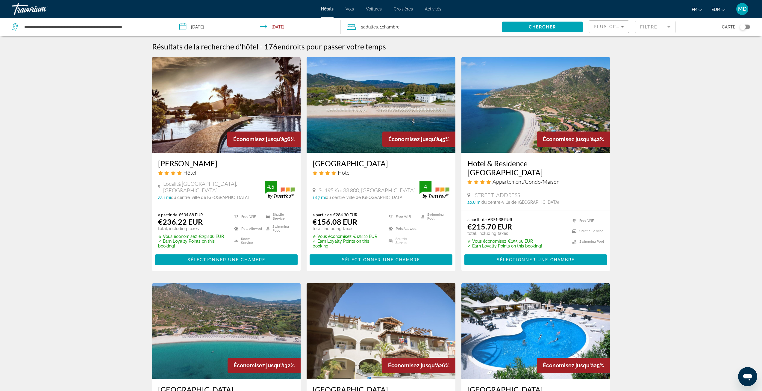
click at [741, 26] on div "Toggle map" at bounding box center [743, 27] width 6 height 6
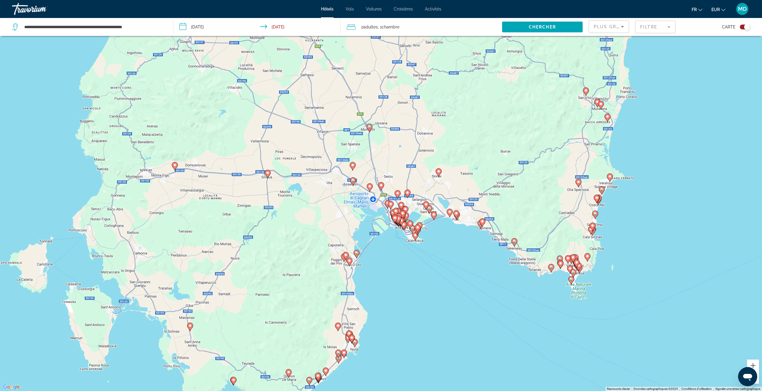
click at [368, 186] on icon "Main content" at bounding box center [369, 187] width 5 height 8
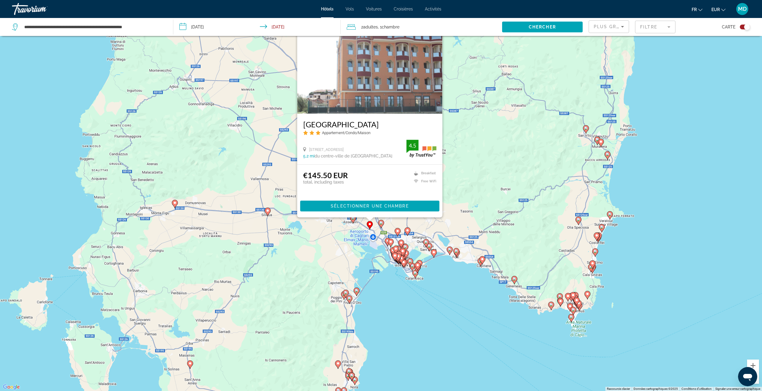
click at [380, 223] on image "Main content" at bounding box center [381, 223] width 4 height 4
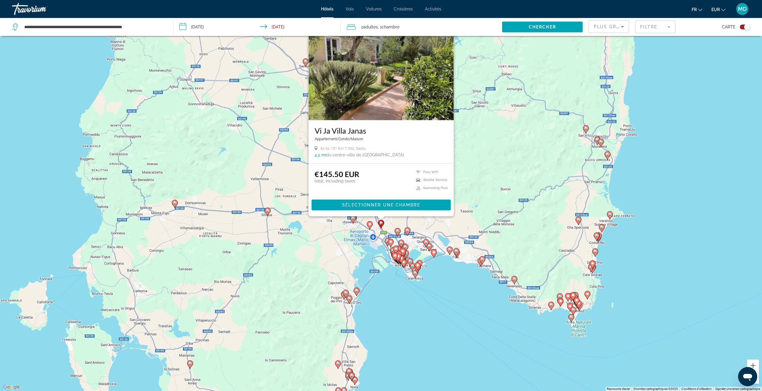
click at [353, 220] on icon "Main content" at bounding box center [352, 219] width 5 height 8
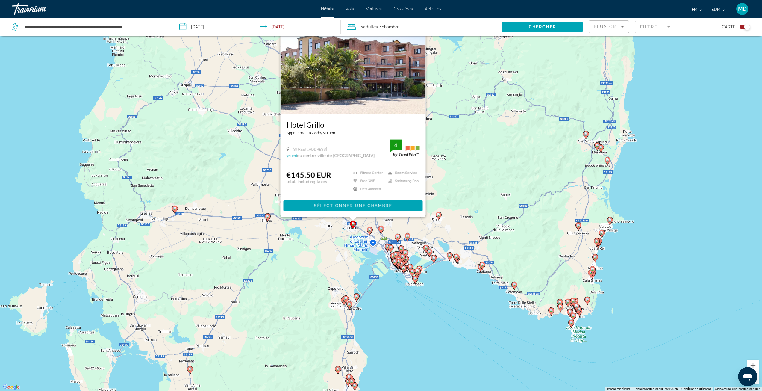
click at [451, 276] on div "Pour activer le glissement avec le clavier, appuyez sur Alt+Entrée. Une fois ce…" at bounding box center [381, 195] width 762 height 391
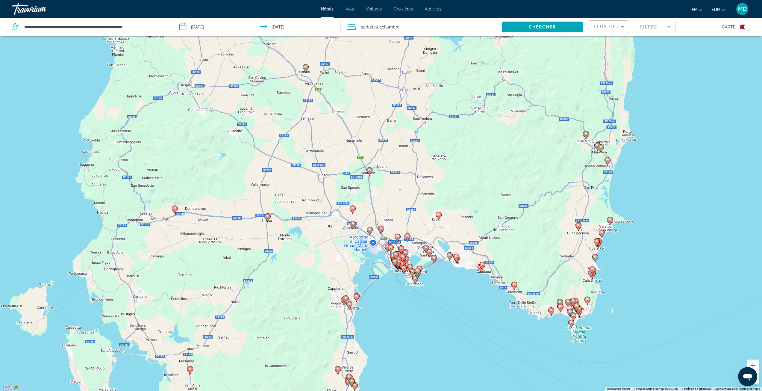
click at [441, 217] on gmp-advanced-marker "Main content" at bounding box center [439, 215] width 6 height 9
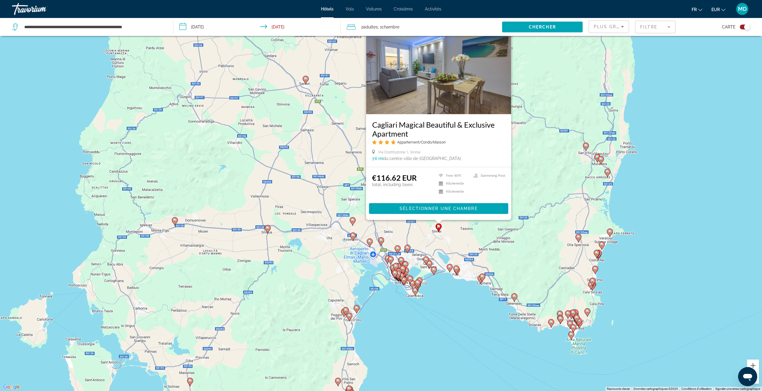
click at [665, 25] on mat-form-field "Filtre" at bounding box center [655, 27] width 40 height 13
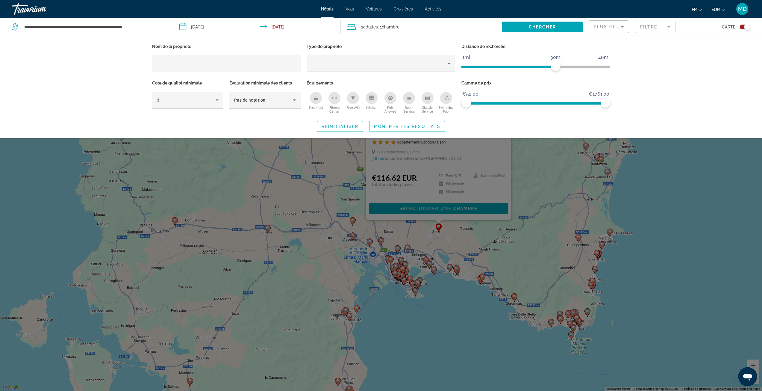
drag, startPoint x: 450, startPoint y: 96, endPoint x: 552, endPoint y: 70, distance: 106.1
click at [450, 97] on div "Swimming Pool" at bounding box center [446, 98] width 12 height 12
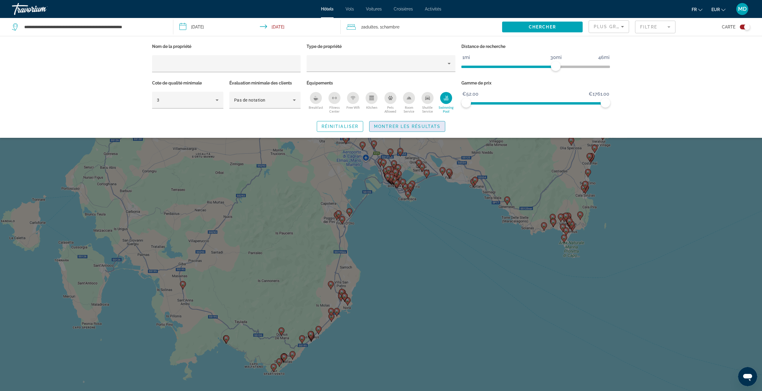
click at [405, 127] on span "Montrer les résultats" at bounding box center [407, 126] width 66 height 5
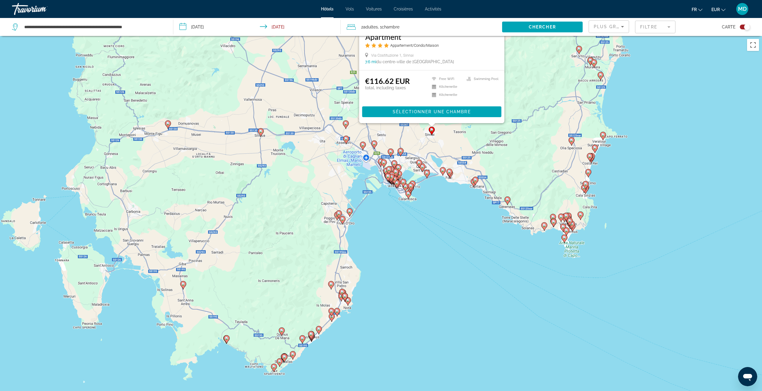
click at [441, 172] on icon "Main content" at bounding box center [442, 171] width 5 height 8
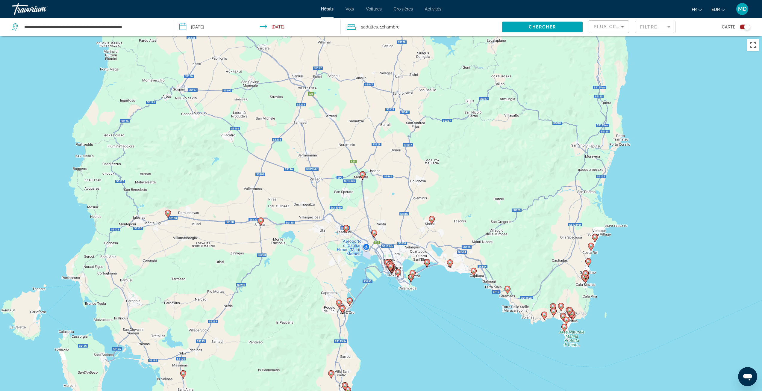
click at [449, 263] on image "Main content" at bounding box center [450, 263] width 4 height 4
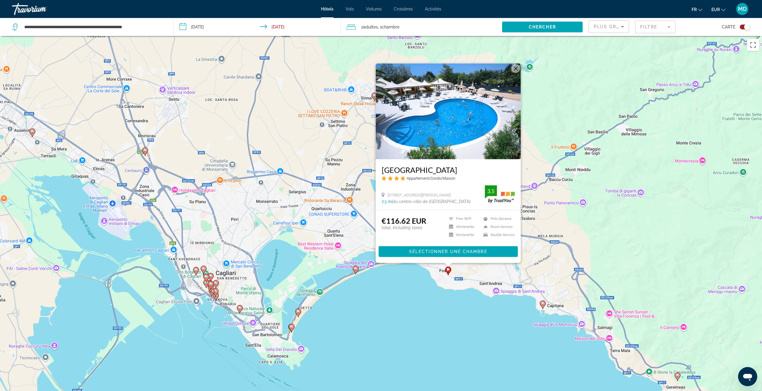
click at [545, 305] on icon "Main content" at bounding box center [542, 304] width 5 height 8
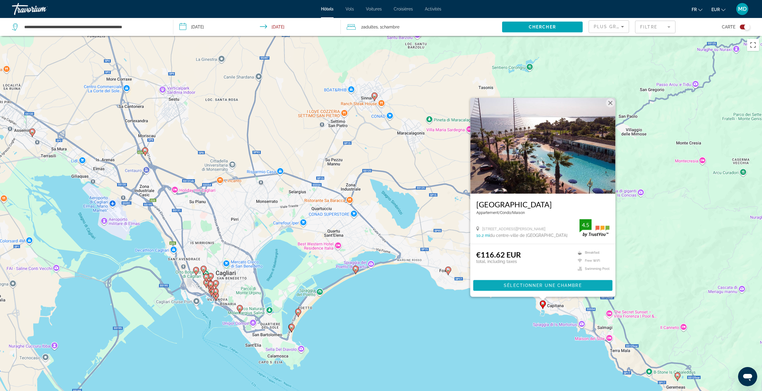
click at [536, 283] on span "Sélectionner une chambre" at bounding box center [543, 285] width 78 height 5
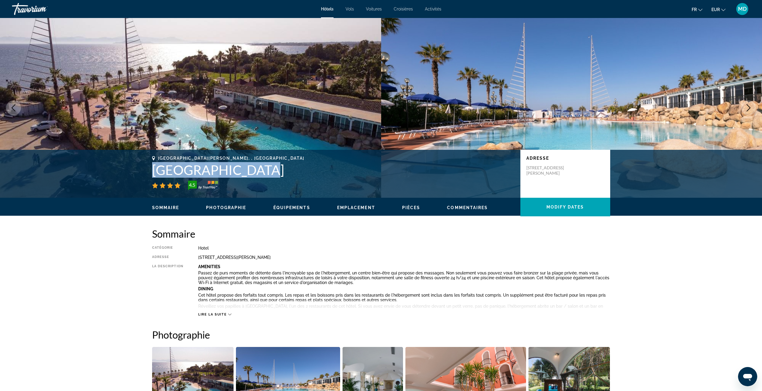
drag, startPoint x: 153, startPoint y: 170, endPoint x: 251, endPoint y: 176, distance: 97.8
click at [251, 176] on h1 "[GEOGRAPHIC_DATA]" at bounding box center [333, 170] width 362 height 16
copy h1 "[GEOGRAPHIC_DATA]"
